Goal: Task Accomplishment & Management: Complete application form

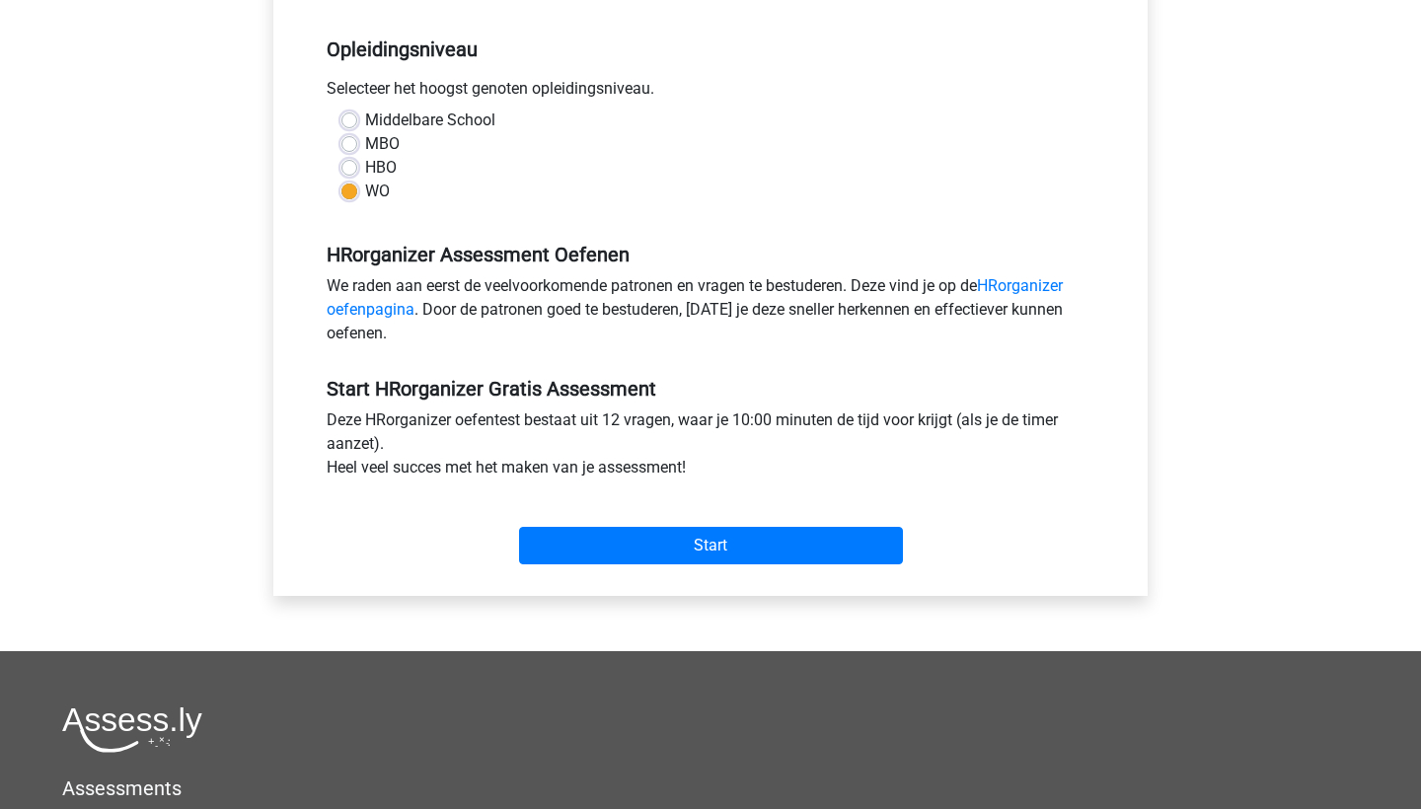
scroll to position [421, 0]
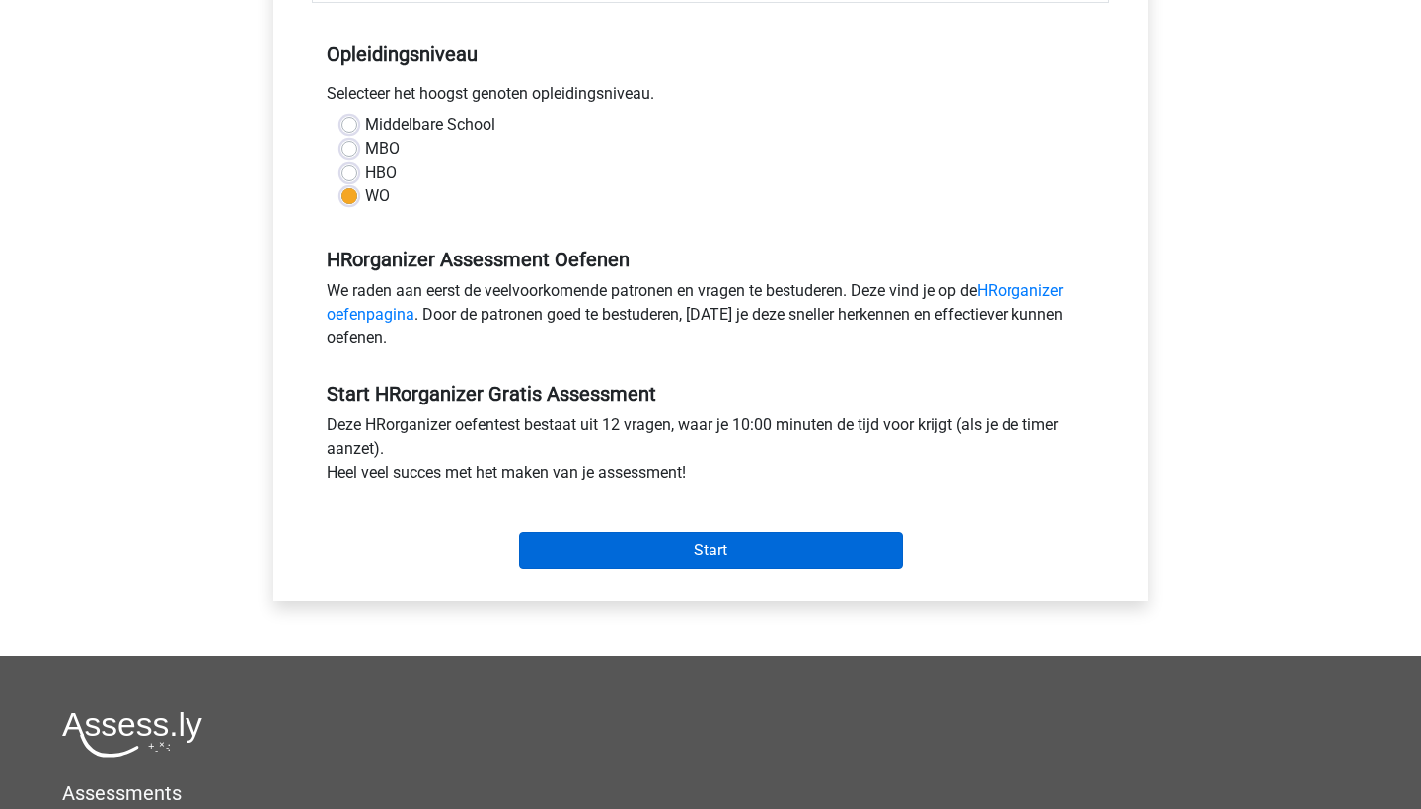
click at [594, 541] on input "Start" at bounding box center [711, 551] width 384 height 38
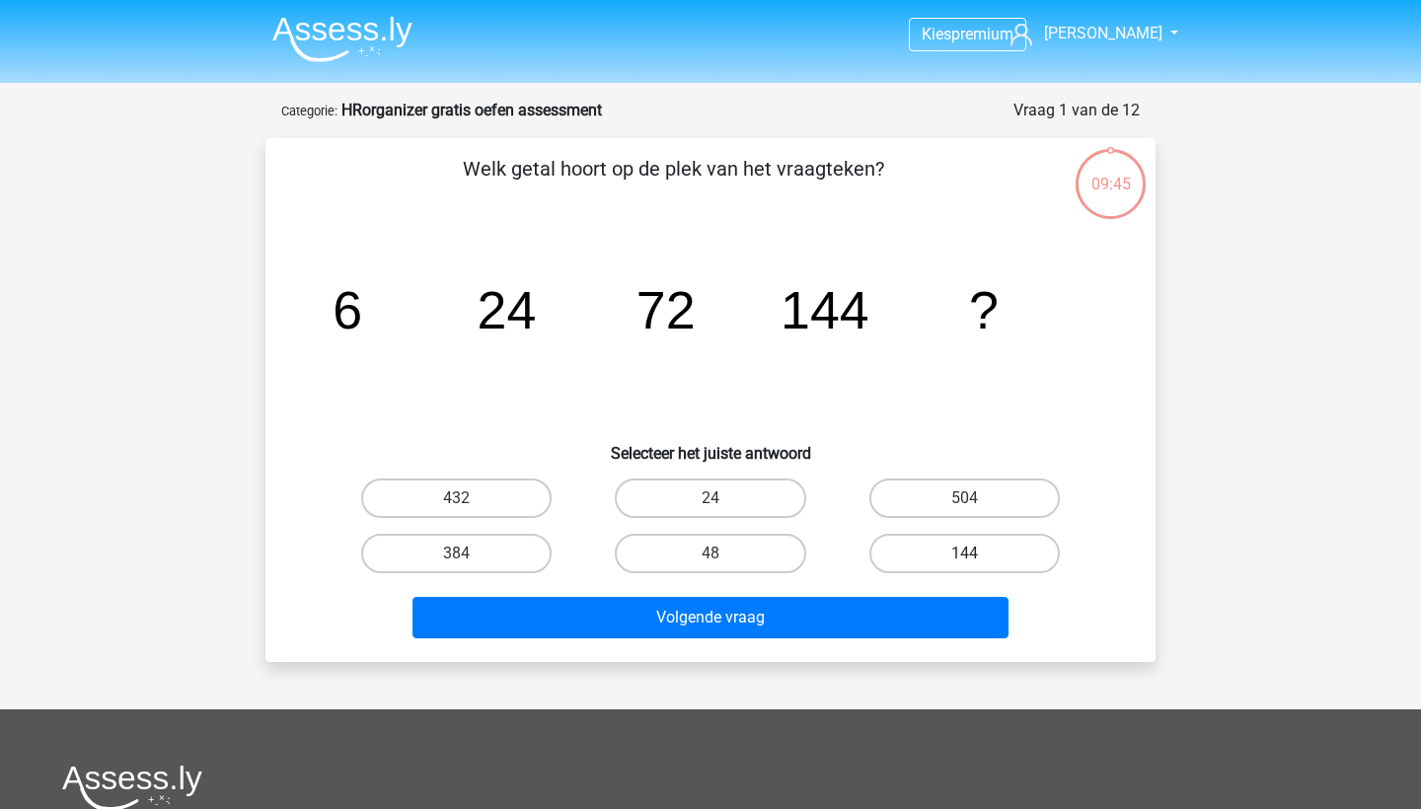
click at [1019, 556] on label "144" at bounding box center [965, 553] width 190 height 39
click at [977, 556] on input "144" at bounding box center [970, 560] width 13 height 13
radio input "true"
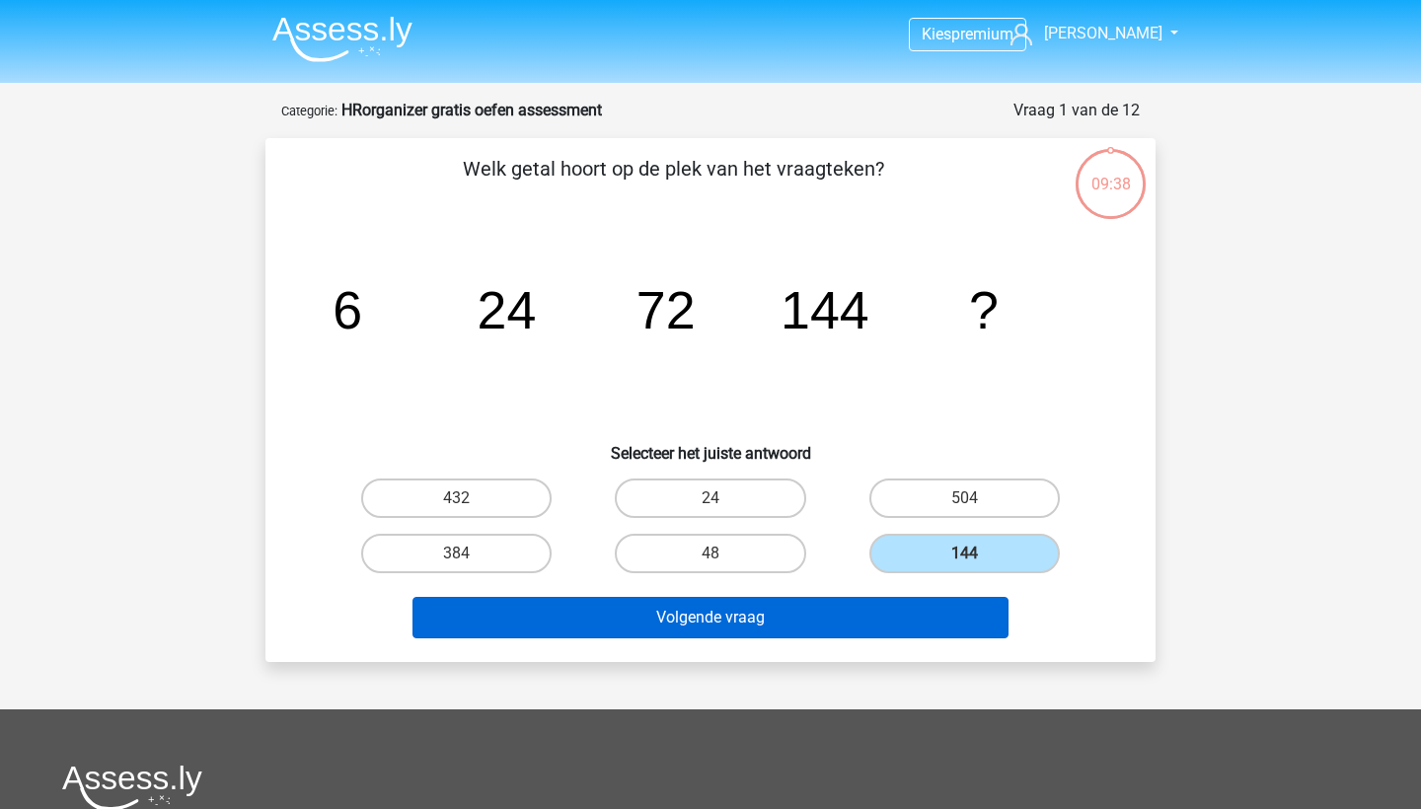
click at [934, 624] on button "Volgende vraag" at bounding box center [711, 617] width 597 height 41
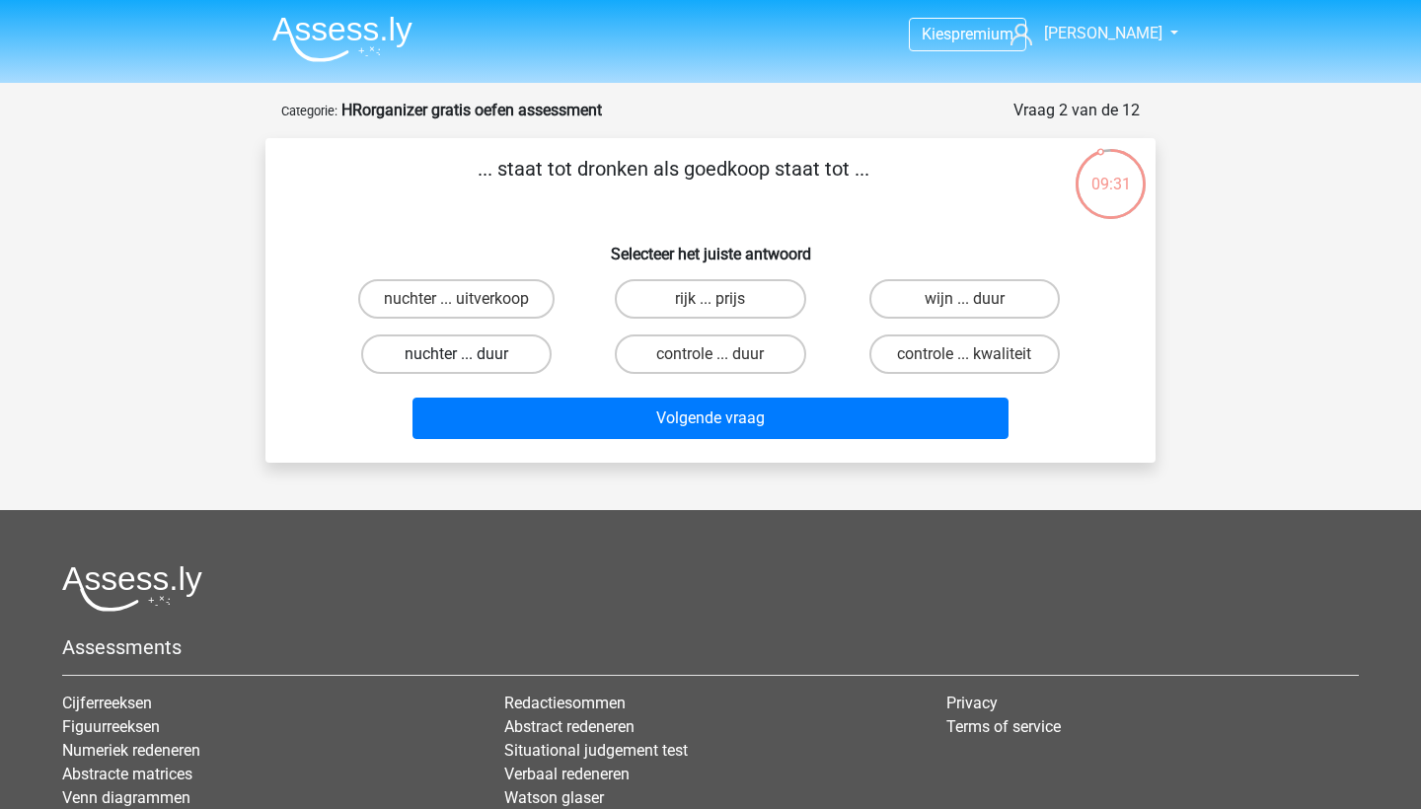
click at [509, 358] on label "nuchter ... duur" at bounding box center [456, 354] width 190 height 39
click at [470, 358] on input "nuchter ... duur" at bounding box center [463, 360] width 13 height 13
radio input "true"
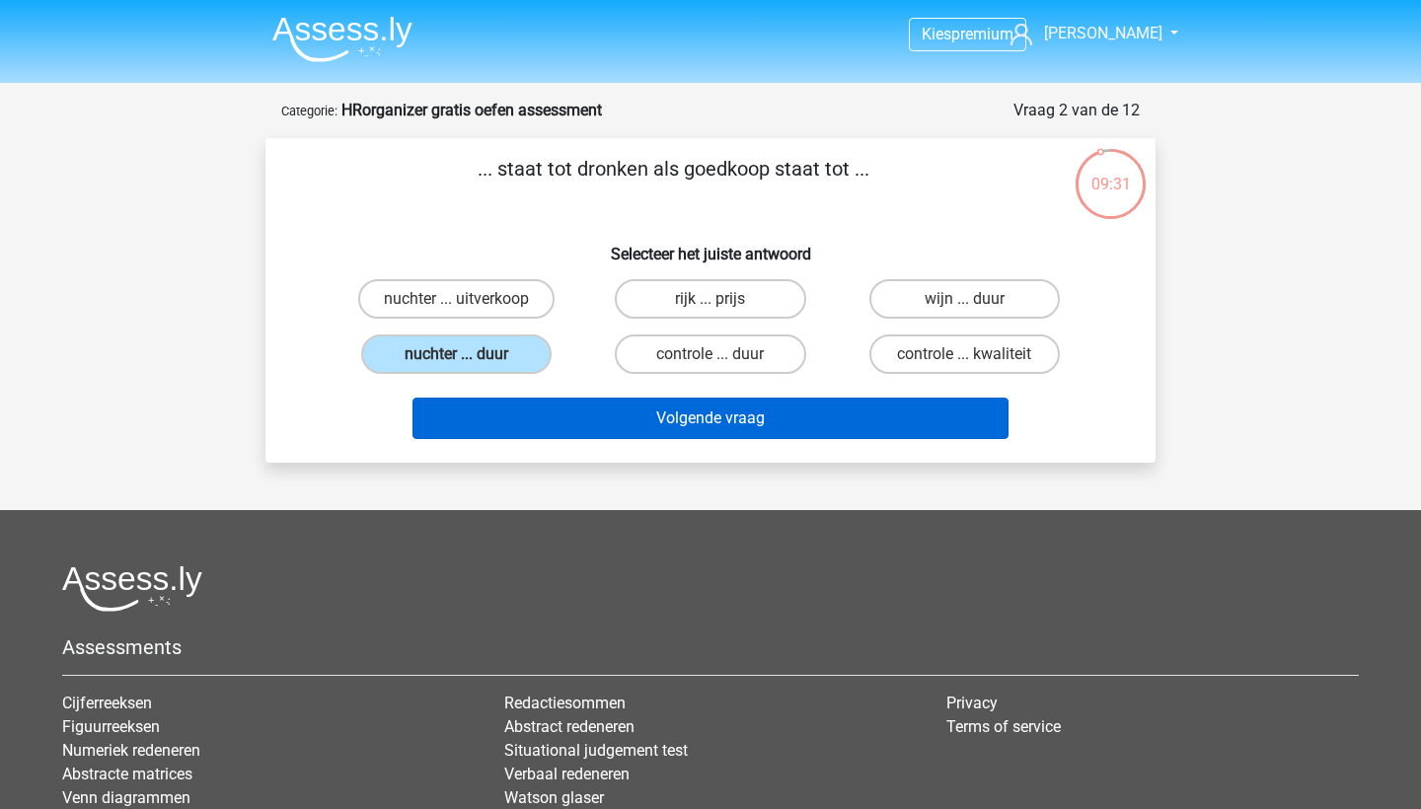
click at [537, 411] on button "Volgende vraag" at bounding box center [711, 418] width 597 height 41
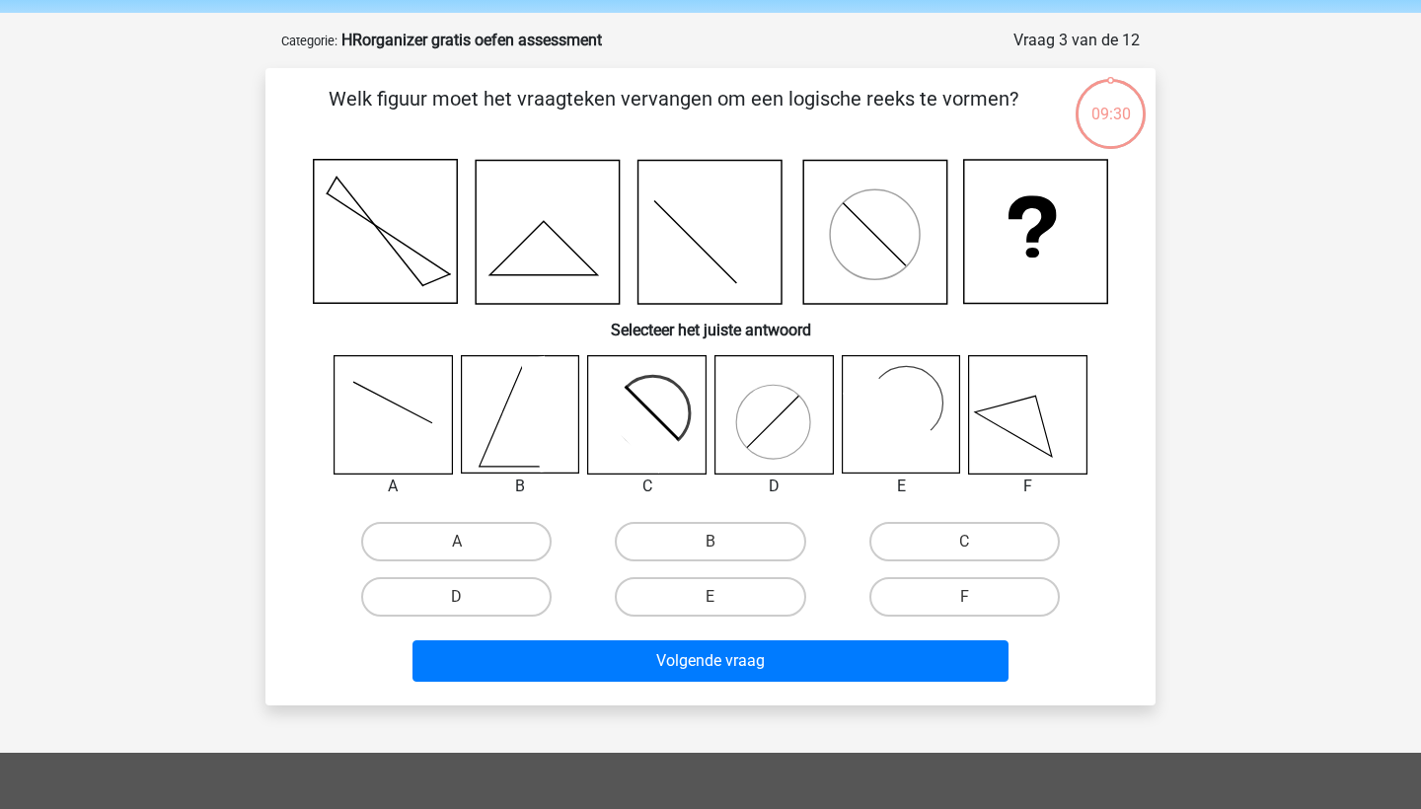
scroll to position [70, 0]
click at [1032, 542] on label "C" at bounding box center [965, 541] width 190 height 39
click at [977, 542] on input "C" at bounding box center [970, 548] width 13 height 13
radio input "true"
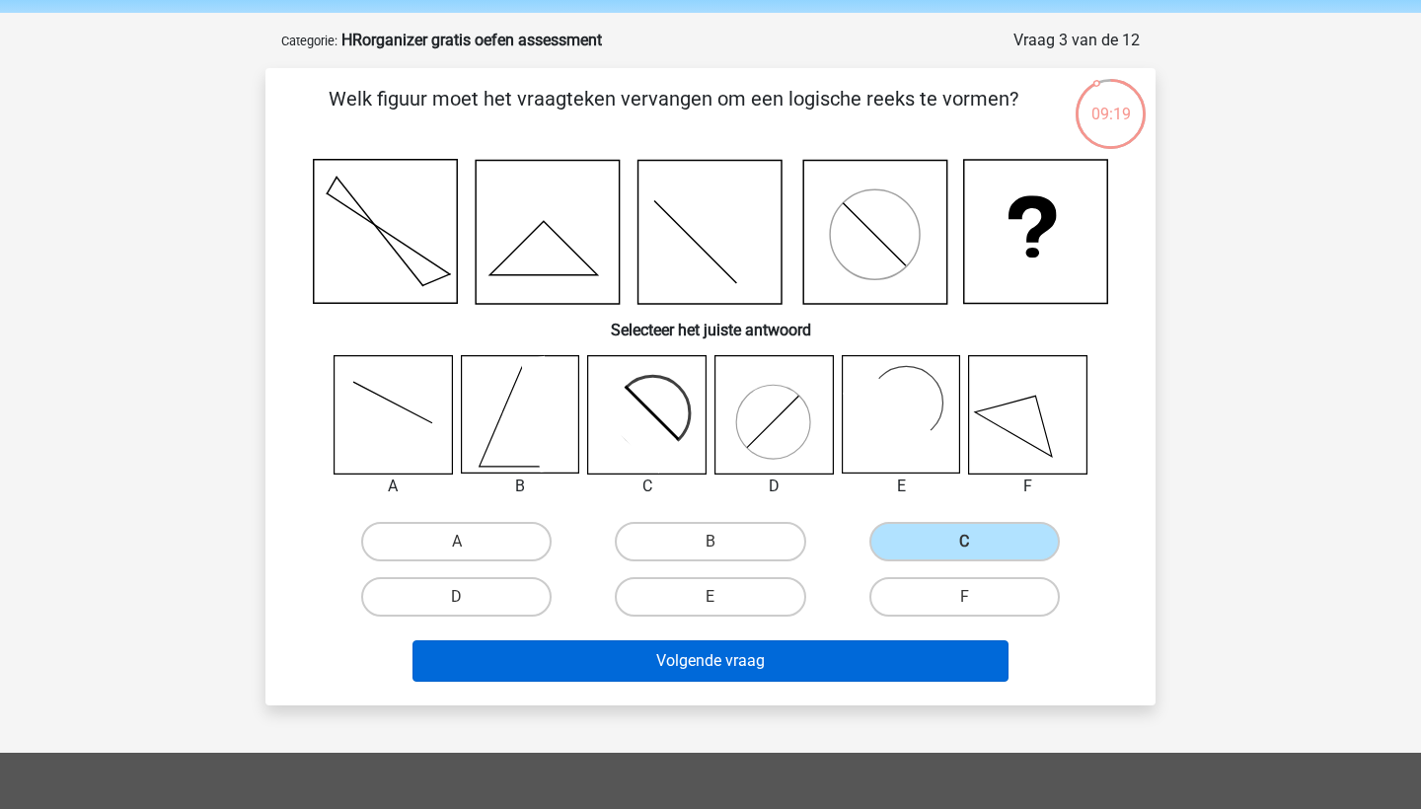
click at [816, 658] on button "Volgende vraag" at bounding box center [711, 661] width 597 height 41
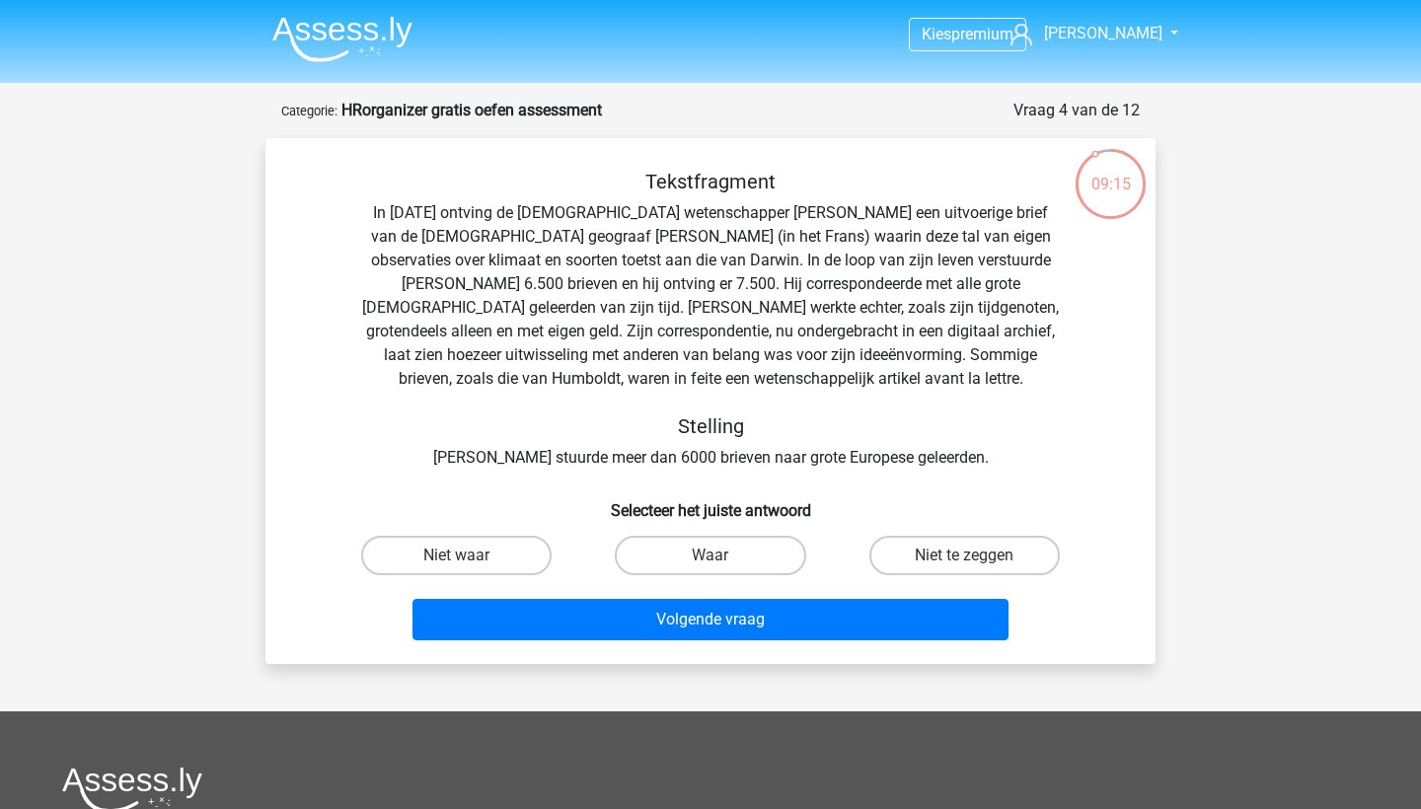
scroll to position [0, 0]
